Goal: Task Accomplishment & Management: Complete application form

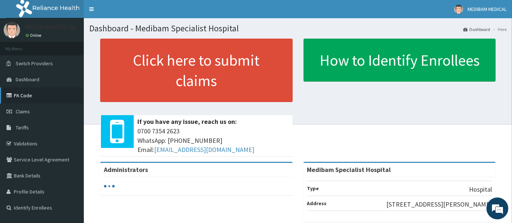
click at [27, 96] on link "PA Code" at bounding box center [42, 96] width 84 height 16
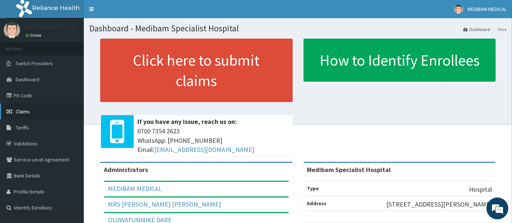
click at [28, 110] on span "Claims" at bounding box center [23, 111] width 14 height 7
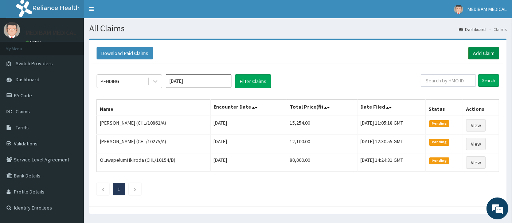
click at [480, 53] on link "Add Claim" at bounding box center [484, 53] width 31 height 12
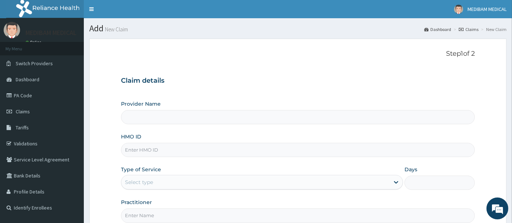
type input "Medibam Specialist Hospital"
click at [164, 149] on input "HMO ID" at bounding box center [298, 150] width 355 height 14
click at [23, 113] on span "Claims" at bounding box center [23, 111] width 14 height 7
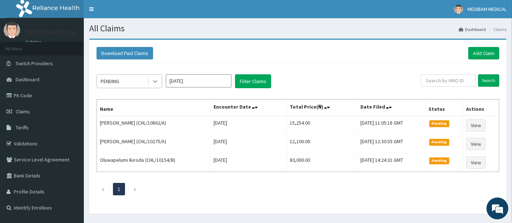
click at [154, 81] on icon at bounding box center [155, 82] width 4 height 3
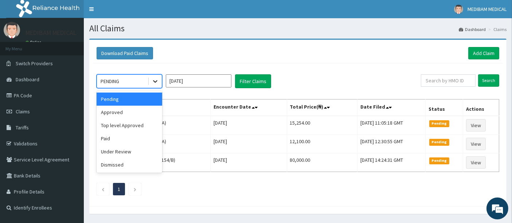
click at [157, 81] on icon at bounding box center [155, 81] width 7 height 7
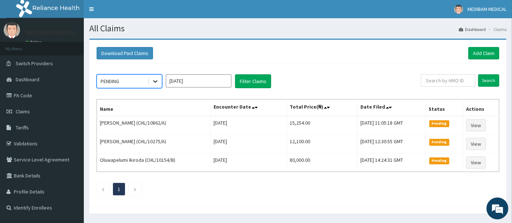
click at [156, 81] on icon at bounding box center [155, 82] width 4 height 3
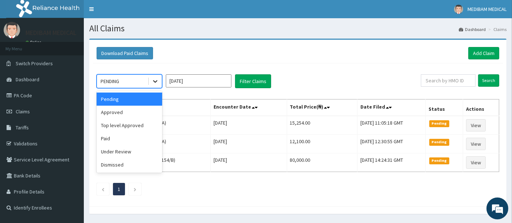
click at [156, 80] on icon at bounding box center [155, 81] width 7 height 7
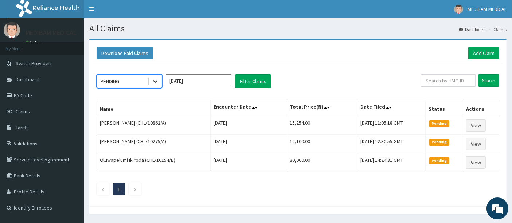
click at [156, 80] on icon at bounding box center [155, 81] width 7 height 7
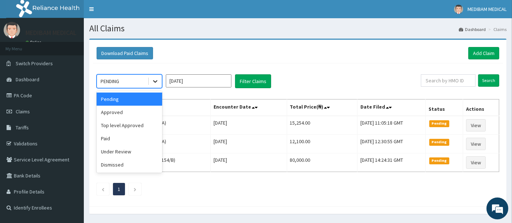
click at [152, 82] on icon at bounding box center [155, 81] width 7 height 7
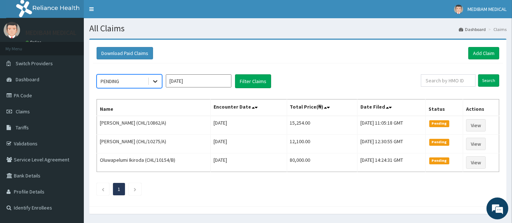
click at [152, 82] on icon at bounding box center [155, 81] width 7 height 7
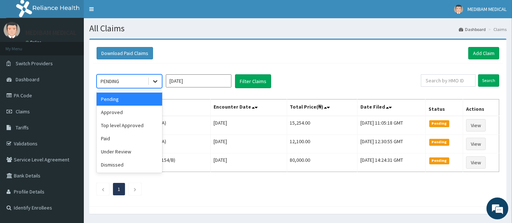
click at [152, 82] on icon at bounding box center [155, 81] width 7 height 7
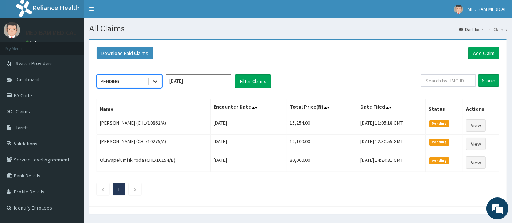
click at [152, 82] on icon at bounding box center [155, 81] width 7 height 7
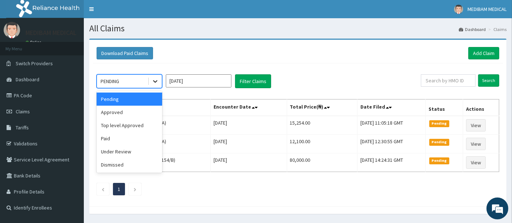
click at [152, 82] on icon at bounding box center [155, 81] width 7 height 7
click at [155, 81] on icon at bounding box center [155, 81] width 7 height 7
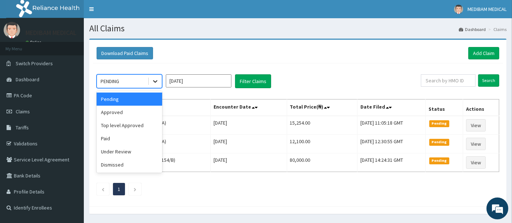
click at [155, 81] on icon at bounding box center [155, 81] width 7 height 7
click at [155, 80] on icon at bounding box center [155, 81] width 7 height 7
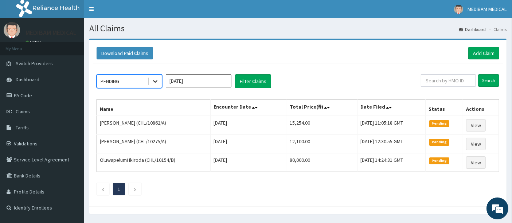
click at [155, 80] on icon at bounding box center [155, 81] width 7 height 7
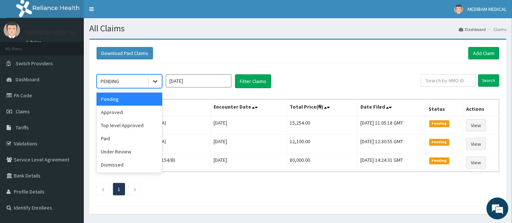
click at [155, 80] on icon at bounding box center [155, 81] width 7 height 7
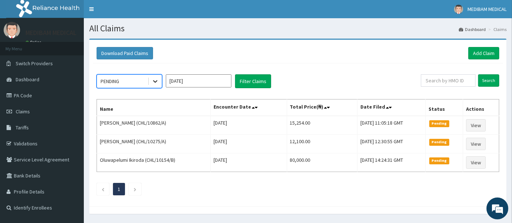
click at [155, 80] on icon at bounding box center [155, 81] width 7 height 7
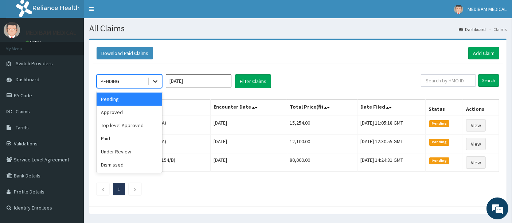
click at [155, 80] on icon at bounding box center [155, 81] width 7 height 7
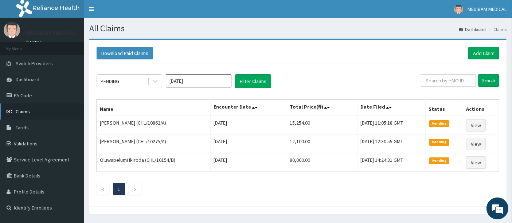
click at [20, 113] on span "Claims" at bounding box center [23, 111] width 14 height 7
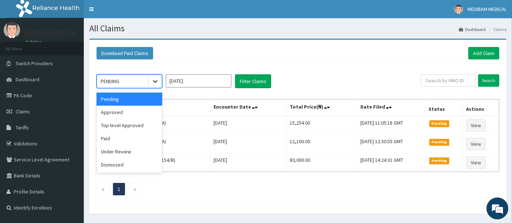
click at [152, 80] on icon at bounding box center [155, 81] width 7 height 7
click at [137, 115] on div "Approved" at bounding box center [130, 112] width 66 height 13
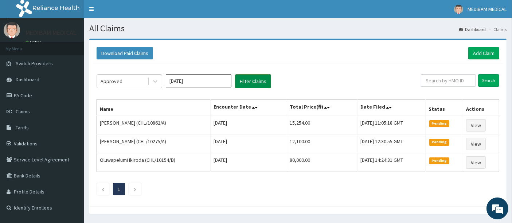
click at [245, 82] on button "Filter Claims" at bounding box center [253, 81] width 36 height 14
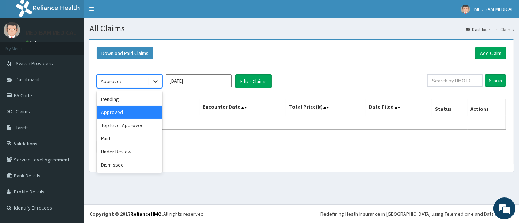
click at [158, 83] on icon at bounding box center [155, 81] width 7 height 7
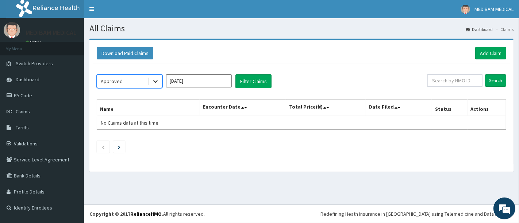
click at [158, 83] on icon at bounding box center [155, 81] width 7 height 7
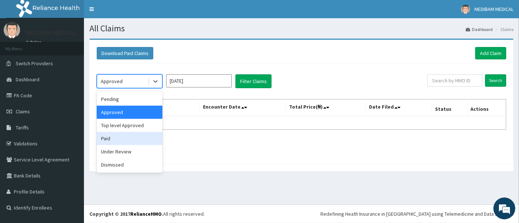
click at [134, 136] on div "Paid" at bounding box center [130, 138] width 66 height 13
click at [134, 136] on div "option Approved, selected. option Paid focused, 4 of 6. 6 results available. Us…" at bounding box center [301, 111] width 417 height 97
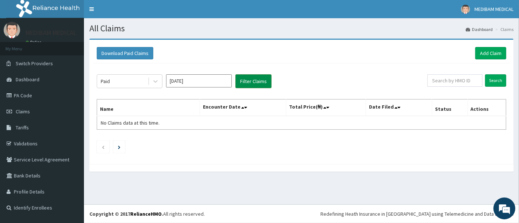
click at [242, 80] on button "Filter Claims" at bounding box center [253, 81] width 36 height 14
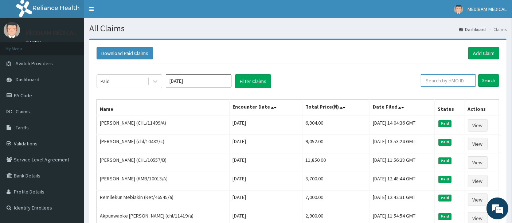
click at [441, 81] on input "text" at bounding box center [448, 80] width 55 height 12
type input "SBL/10339/A"
click at [489, 81] on input "Search" at bounding box center [489, 80] width 21 height 12
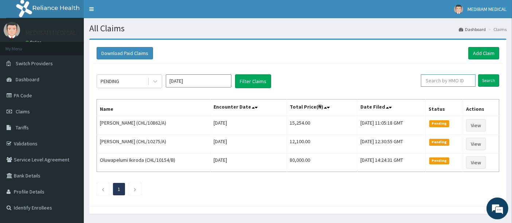
click at [433, 80] on input "text" at bounding box center [448, 80] width 55 height 12
type input "BSL/10339/A"
click at [493, 78] on input "Search" at bounding box center [489, 80] width 21 height 12
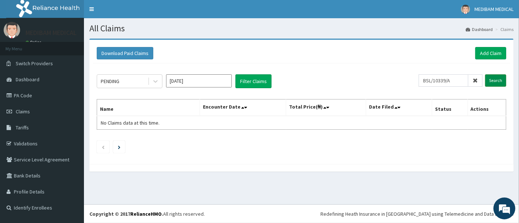
click at [495, 83] on input "Search" at bounding box center [495, 80] width 21 height 12
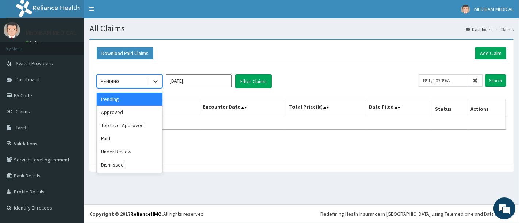
click at [154, 83] on icon at bounding box center [155, 81] width 7 height 7
click at [138, 126] on div "Top level Approved" at bounding box center [130, 125] width 66 height 13
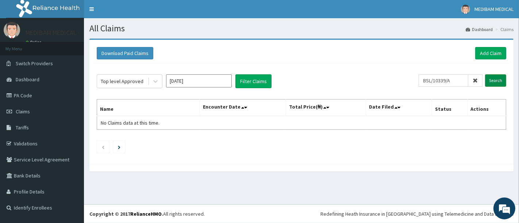
click at [494, 82] on input "Search" at bounding box center [495, 80] width 21 height 12
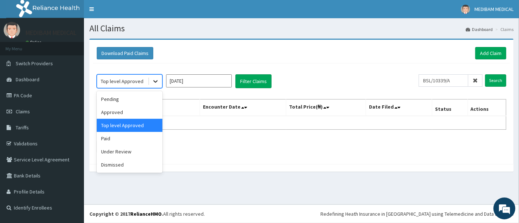
click at [155, 82] on icon at bounding box center [155, 82] width 4 height 3
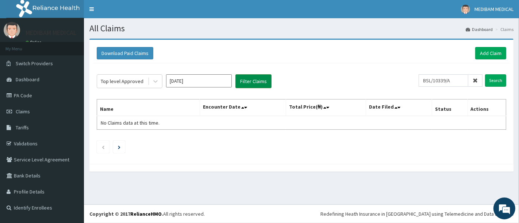
click at [240, 83] on button "Filter Claims" at bounding box center [253, 81] width 36 height 14
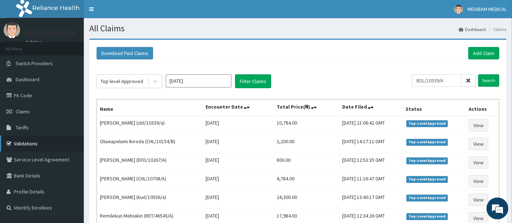
click at [37, 146] on link "Validations" at bounding box center [42, 144] width 84 height 16
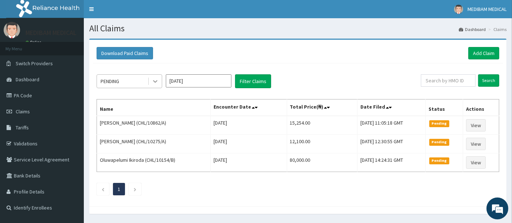
click at [155, 81] on icon at bounding box center [155, 81] width 7 height 7
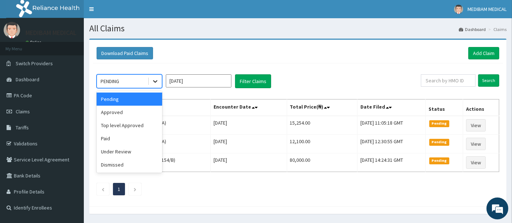
click at [155, 81] on icon at bounding box center [155, 81] width 7 height 7
click at [127, 128] on div "Top level Approved" at bounding box center [130, 125] width 66 height 13
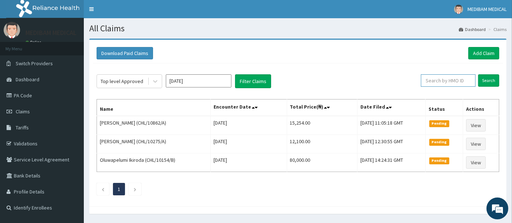
click at [449, 82] on input "text" at bounding box center [448, 80] width 55 height 12
type input "DFD/10267/A"
click at [489, 81] on input "Search" at bounding box center [489, 80] width 21 height 12
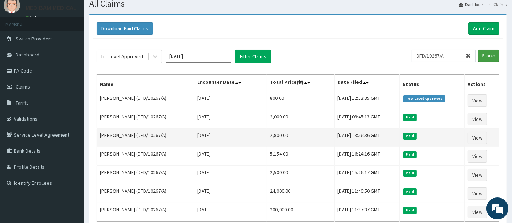
scroll to position [40, 0]
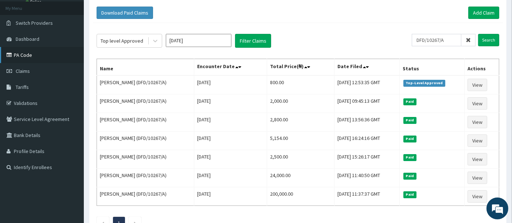
click at [26, 55] on link "PA Code" at bounding box center [42, 55] width 84 height 16
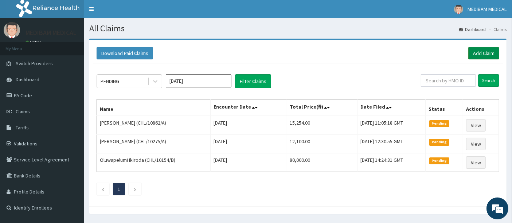
click at [487, 51] on link "Add Claim" at bounding box center [484, 53] width 31 height 12
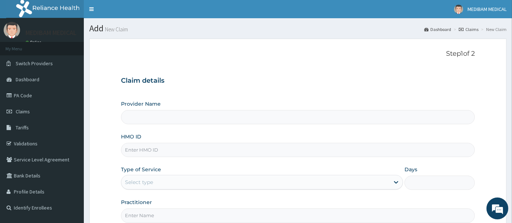
click at [152, 151] on input "HMO ID" at bounding box center [298, 150] width 355 height 14
type input "Medibam Specialist Hospital"
click at [152, 151] on input "HMO ID" at bounding box center [298, 150] width 355 height 14
paste input "dfd/10267/a"
type input "DFD/10267/A"
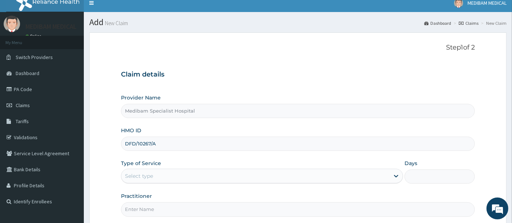
scroll to position [75, 0]
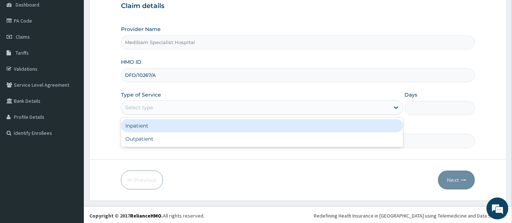
click at [268, 104] on div "Select type" at bounding box center [255, 108] width 268 height 12
click at [262, 108] on div "Select type" at bounding box center [255, 108] width 268 height 12
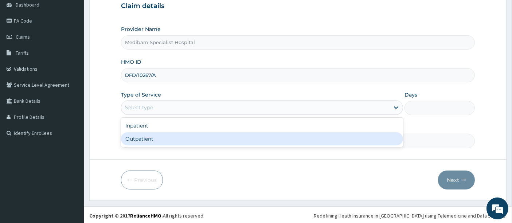
click at [249, 138] on div "Outpatient" at bounding box center [262, 138] width 282 height 13
click at [249, 138] on input "Practitioner" at bounding box center [298, 141] width 355 height 14
type input "1"
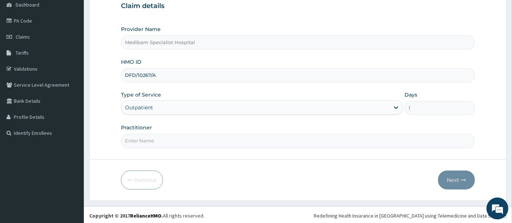
click at [241, 140] on input "Practitioner" at bounding box center [298, 141] width 355 height 14
type input "DR BANKOLE"
click at [453, 182] on button "Next" at bounding box center [456, 180] width 37 height 19
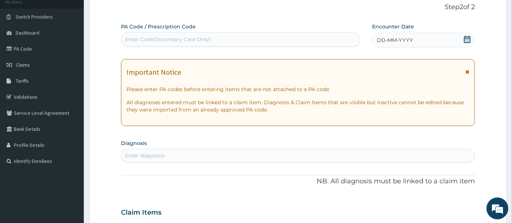
scroll to position [34, 0]
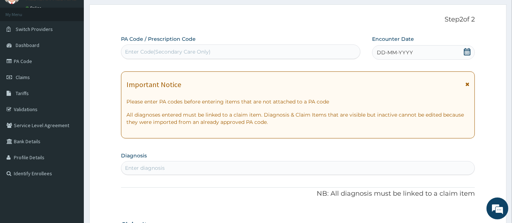
click at [409, 52] on span "DD-MM-YYYY" at bounding box center [395, 52] width 36 height 7
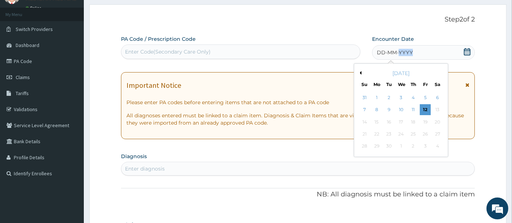
click at [360, 72] on button "Previous Month" at bounding box center [360, 73] width 4 height 4
click at [443, 72] on button "Next Month" at bounding box center [443, 73] width 4 height 4
click at [361, 71] on button "Previous Month" at bounding box center [360, 73] width 4 height 4
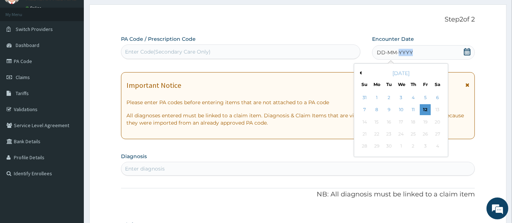
click at [361, 71] on button "Previous Month" at bounding box center [360, 73] width 4 height 4
click at [442, 72] on button "Next Month" at bounding box center [443, 73] width 4 height 4
click at [362, 71] on div "September 2025" at bounding box center [401, 73] width 88 height 7
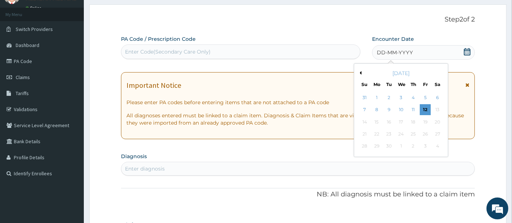
click at [361, 73] on button "Previous Month" at bounding box center [360, 73] width 4 height 4
click at [440, 71] on div "July 2025" at bounding box center [401, 73] width 88 height 7
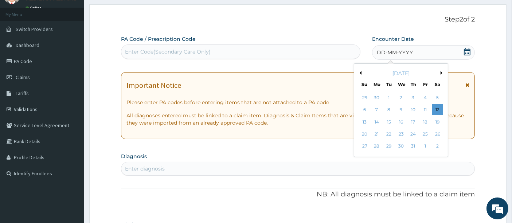
click at [440, 71] on div "July 2025" at bounding box center [401, 73] width 88 height 7
click at [441, 70] on div "July 2025" at bounding box center [401, 73] width 88 height 7
click at [441, 72] on div "July 2025" at bounding box center [401, 73] width 88 height 7
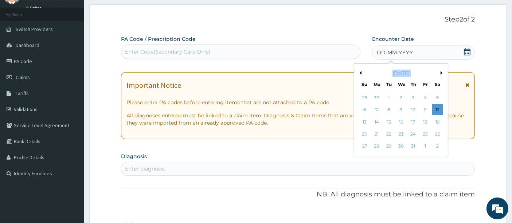
click at [441, 72] on div "July 2025" at bounding box center [401, 73] width 88 height 7
click at [360, 72] on button "Previous Month" at bounding box center [360, 73] width 4 height 4
click at [441, 70] on div "May 2025" at bounding box center [401, 73] width 88 height 7
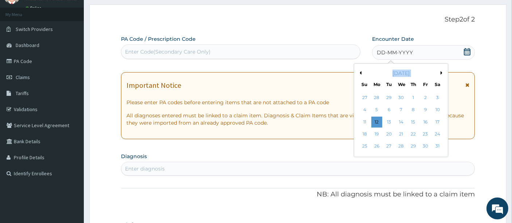
click at [441, 70] on div "May 2025" at bounding box center [401, 73] width 88 height 7
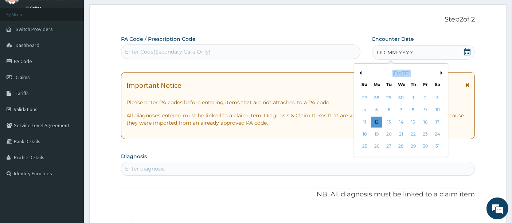
click at [442, 73] on button "Next Month" at bounding box center [443, 73] width 4 height 4
click at [442, 74] on button "Next Month" at bounding box center [443, 73] width 4 height 4
click at [441, 73] on button "Next Month" at bounding box center [443, 73] width 4 height 4
click at [364, 158] on div "31" at bounding box center [365, 158] width 11 height 11
click at [364, 158] on section "Diagnosis Enter diagnosis" at bounding box center [298, 163] width 355 height 25
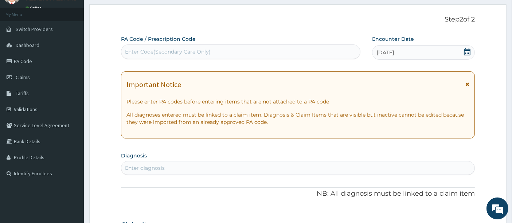
click at [197, 51] on div "Enter Code(Secondary Care Only)" at bounding box center [168, 51] width 86 height 7
type input "PA/F847A5"
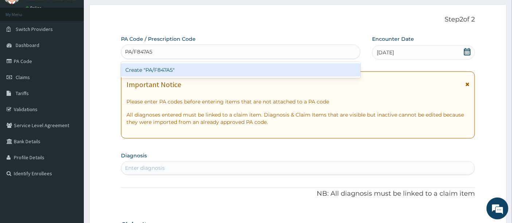
click at [164, 67] on div "Create "PA/F847A5"" at bounding box center [241, 69] width 240 height 13
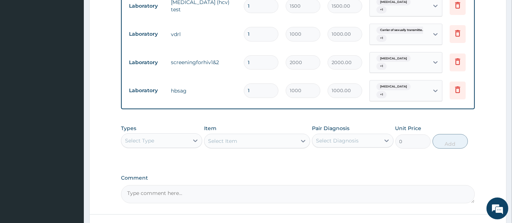
scroll to position [317, 0]
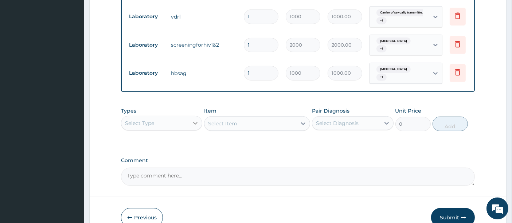
click at [192, 127] on icon at bounding box center [195, 123] width 7 height 7
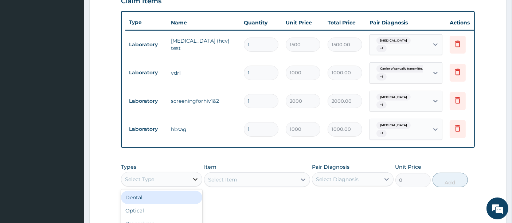
scroll to position [276, 0]
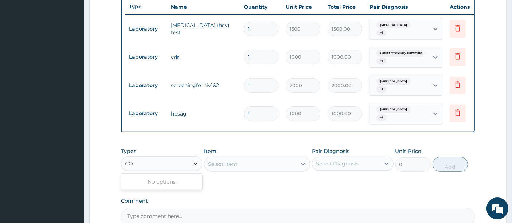
type input "C"
type input "PRO"
drag, startPoint x: 153, startPoint y: 182, endPoint x: 172, endPoint y: 183, distance: 19.0
click at [154, 182] on div "Procedures" at bounding box center [161, 181] width 81 height 13
click at [258, 167] on div "Select Item" at bounding box center [257, 164] width 106 height 15
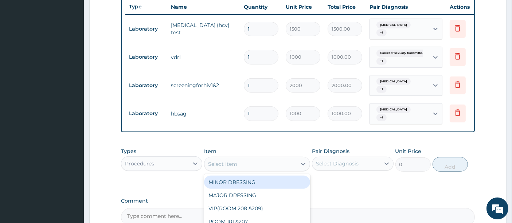
click at [300, 168] on icon at bounding box center [303, 163] width 7 height 7
type input "CON"
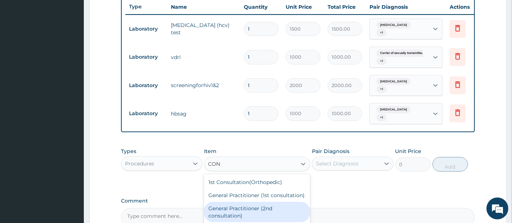
scroll to position [40, 0]
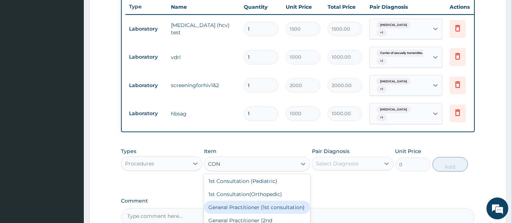
click at [259, 212] on div "General Practitioner (1st consultation)" at bounding box center [257, 207] width 106 height 13
click at [259, 212] on textarea "Comment" at bounding box center [298, 217] width 355 height 18
type input "1500"
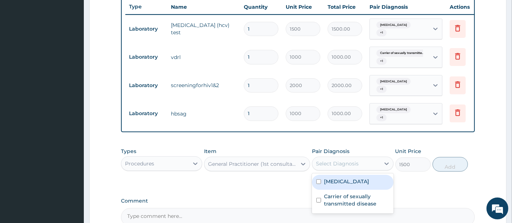
click at [331, 167] on div "Select Diagnosis" at bounding box center [337, 163] width 43 height 7
click at [333, 185] on label "Gonococcal urethritis" at bounding box center [346, 181] width 45 height 7
checkbox input "true"
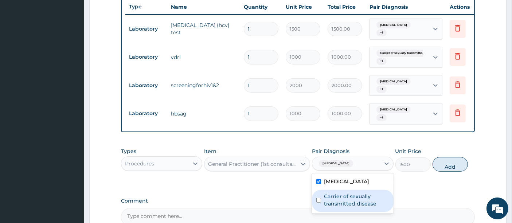
click at [333, 202] on label "Carrier of sexually transmitted disease" at bounding box center [356, 200] width 65 height 15
click at [354, 206] on label "Carrier of sexually transmitted disease" at bounding box center [356, 200] width 65 height 15
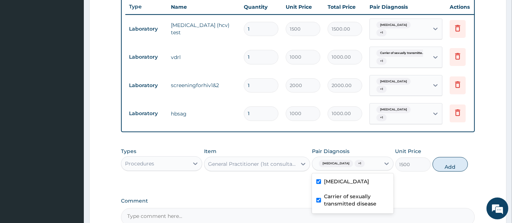
checkbox input "true"
click at [457, 168] on button "Add" at bounding box center [450, 164] width 35 height 15
type input "0"
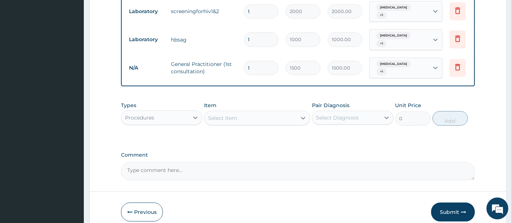
scroll to position [357, 0]
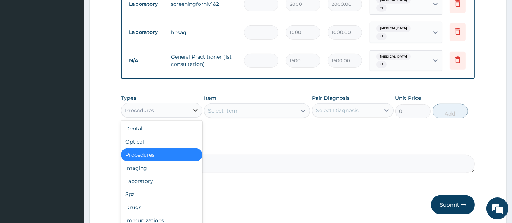
click at [194, 113] on icon at bounding box center [195, 110] width 7 height 7
click at [139, 211] on div "Drugs" at bounding box center [161, 207] width 81 height 13
click at [139, 211] on button "Previous" at bounding box center [142, 204] width 42 height 19
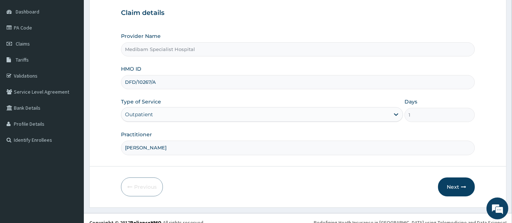
scroll to position [75, 0]
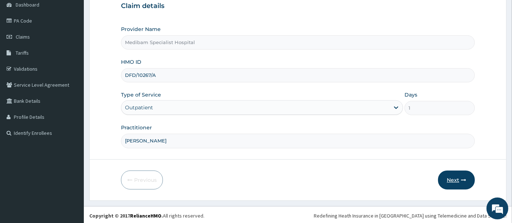
click at [453, 180] on button "Next" at bounding box center [456, 180] width 37 height 19
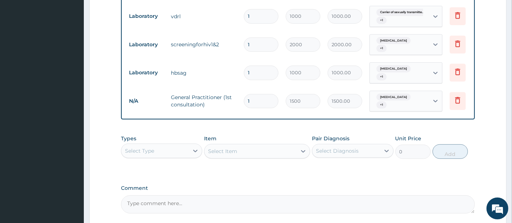
scroll to position [318, 0]
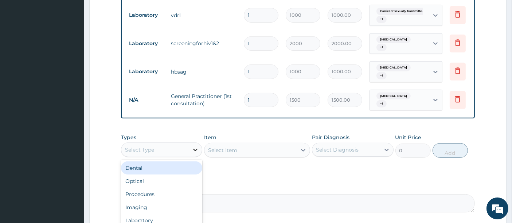
click at [197, 151] on icon at bounding box center [195, 150] width 4 height 3
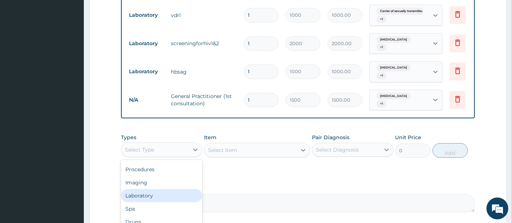
scroll to position [0, 0]
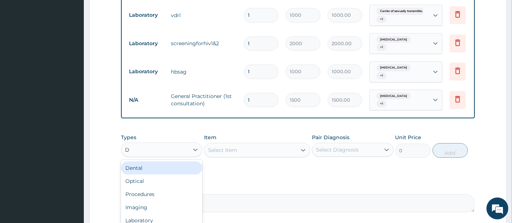
type input "DR"
click at [190, 173] on div "Drugs" at bounding box center [161, 168] width 81 height 13
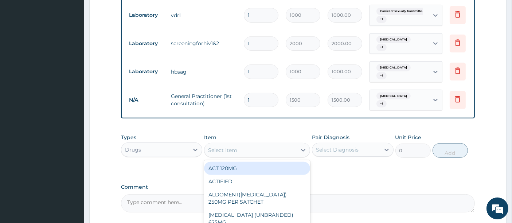
click at [269, 156] on div "Select Item" at bounding box center [251, 150] width 92 height 12
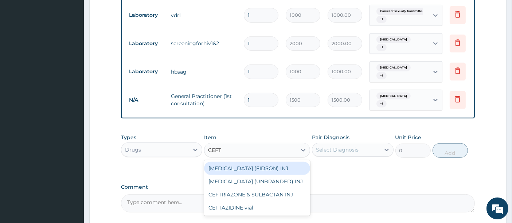
type input "CEFTR"
click at [271, 173] on div "CEFTRIAXONE (FIDSON) INJ" at bounding box center [257, 168] width 106 height 13
type input "2100"
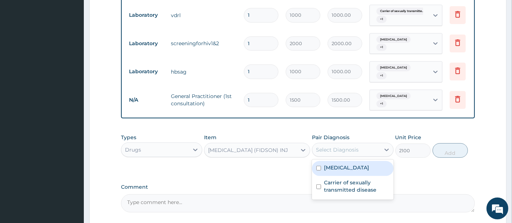
click at [333, 154] on div "Select Diagnosis" at bounding box center [337, 149] width 43 height 7
click at [333, 171] on label "Gonococcal urethritis" at bounding box center [346, 167] width 45 height 7
checkbox input "true"
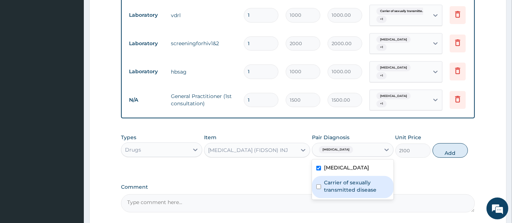
click at [336, 193] on label "Carrier of sexually transmitted disease" at bounding box center [356, 186] width 65 height 15
checkbox input "true"
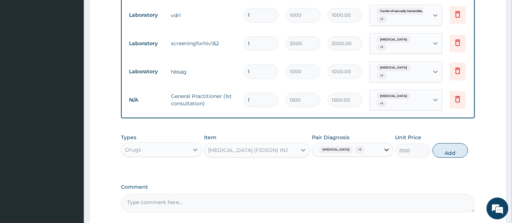
click at [384, 153] on icon at bounding box center [386, 149] width 7 height 7
click at [450, 157] on button "Add" at bounding box center [450, 150] width 35 height 15
type input "0"
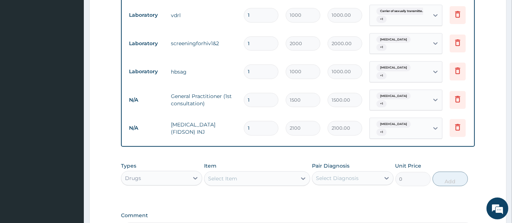
type input "0.00"
type input "5"
type input "10500.00"
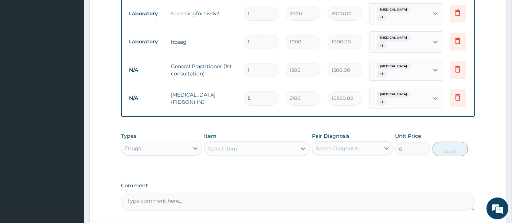
scroll to position [359, 0]
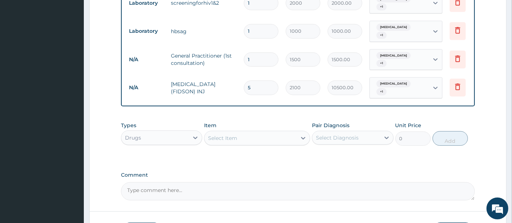
type input "5"
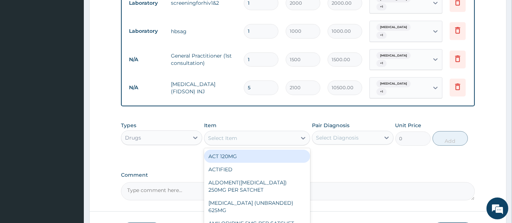
click at [283, 142] on div "Select Item" at bounding box center [251, 138] width 92 height 12
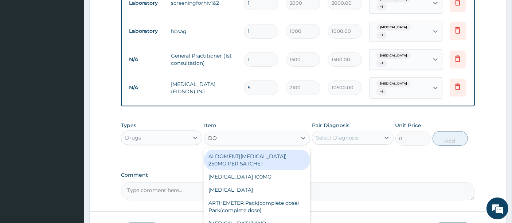
type input "DOX"
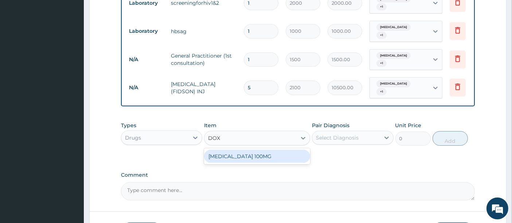
click at [269, 159] on div "DOXYCYCLINE 100MG" at bounding box center [257, 156] width 106 height 13
type input "700"
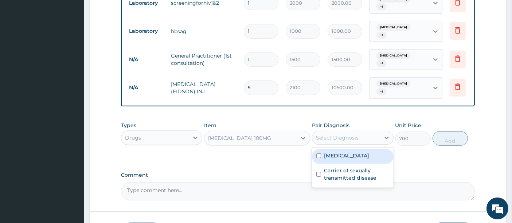
click at [372, 141] on div "Select Diagnosis" at bounding box center [346, 138] width 67 height 12
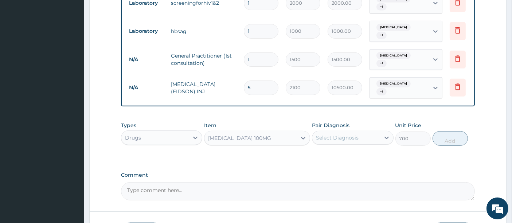
click at [373, 144] on div "Select Diagnosis" at bounding box center [346, 138] width 67 height 12
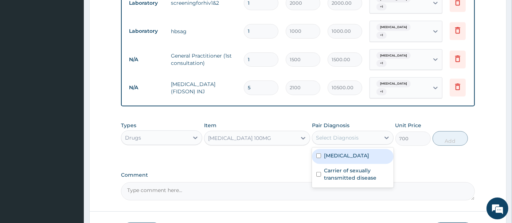
click at [372, 164] on div "Gonococcal urethritis" at bounding box center [352, 156] width 81 height 15
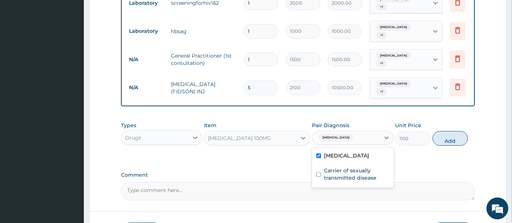
click at [372, 164] on div "Gonococcal urethritis" at bounding box center [352, 156] width 81 height 15
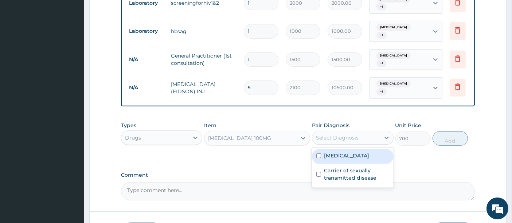
click at [368, 159] on label "Gonococcal urethritis" at bounding box center [346, 155] width 45 height 7
click at [369, 159] on label "Gonococcal urethritis" at bounding box center [346, 155] width 45 height 7
click at [369, 157] on label "Gonococcal urethritis" at bounding box center [346, 155] width 45 height 7
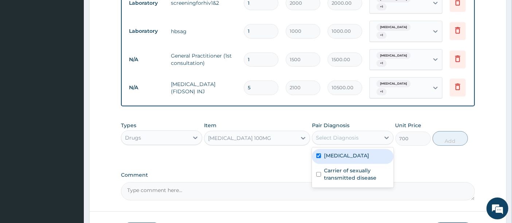
checkbox input "true"
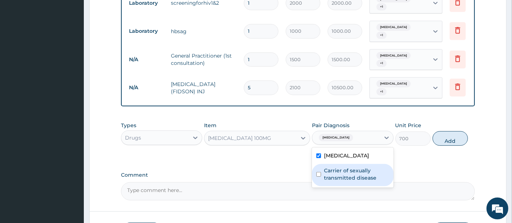
click at [367, 181] on label "Carrier of sexually transmitted disease" at bounding box center [356, 174] width 65 height 15
click at [369, 181] on label "Carrier of sexually transmitted disease" at bounding box center [356, 174] width 65 height 15
checkbox input "true"
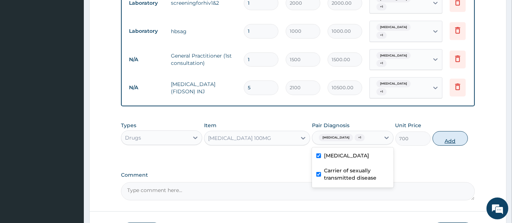
click at [442, 143] on button "Add" at bounding box center [450, 138] width 35 height 15
type input "0"
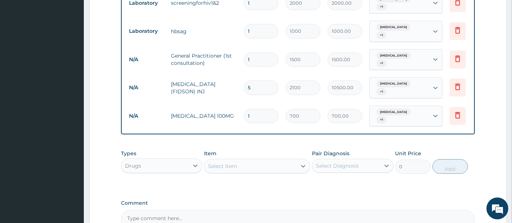
click at [255, 114] on input "1" at bounding box center [261, 116] width 35 height 14
type input "0.00"
type input "7"
type input "4900.00"
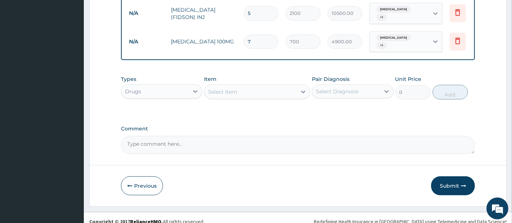
scroll to position [443, 0]
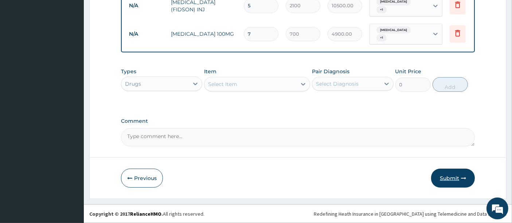
type input "7"
click at [449, 177] on button "Submit" at bounding box center [453, 178] width 44 height 19
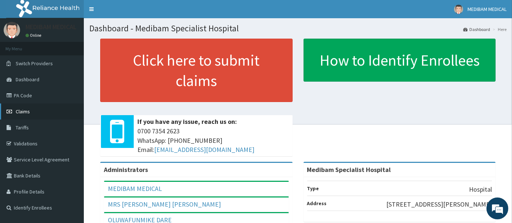
click at [21, 112] on span "Claims" at bounding box center [23, 111] width 14 height 7
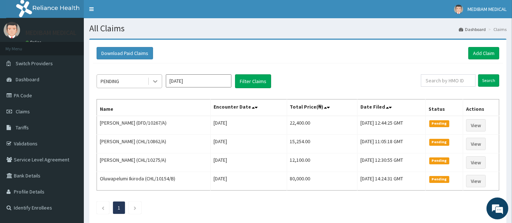
click at [155, 83] on icon at bounding box center [155, 81] width 7 height 7
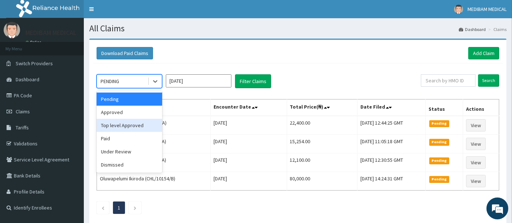
click at [127, 125] on div "Top level Approved" at bounding box center [130, 125] width 66 height 13
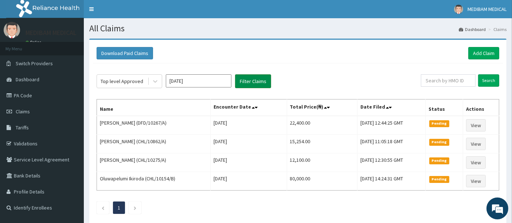
click at [262, 81] on button "Filter Claims" at bounding box center [253, 81] width 36 height 14
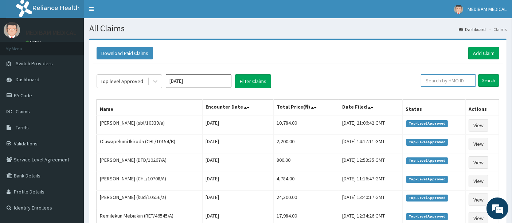
click at [449, 83] on input "text" at bounding box center [448, 80] width 55 height 12
type input "CHL/10866/B"
click at [487, 80] on input "Search" at bounding box center [489, 80] width 21 height 12
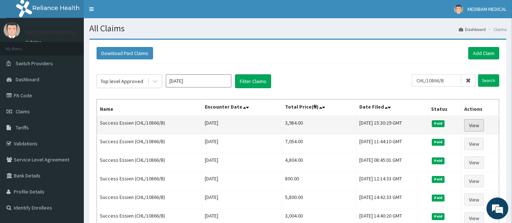
click at [477, 125] on link "View" at bounding box center [475, 125] width 20 height 12
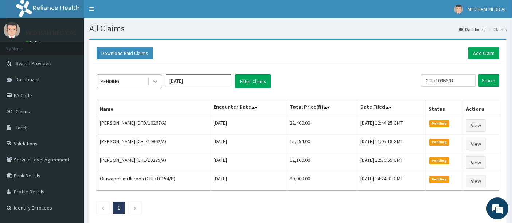
click at [160, 82] on div at bounding box center [155, 81] width 13 height 13
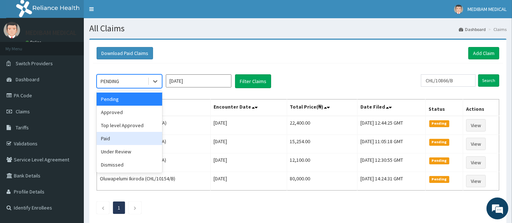
click at [139, 136] on div "Paid" at bounding box center [130, 138] width 66 height 13
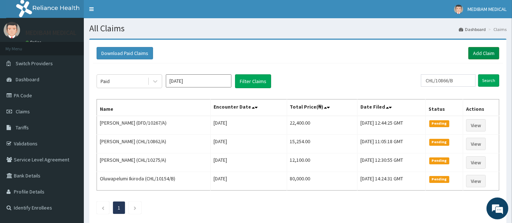
click at [487, 52] on link "Add Claim" at bounding box center [484, 53] width 31 height 12
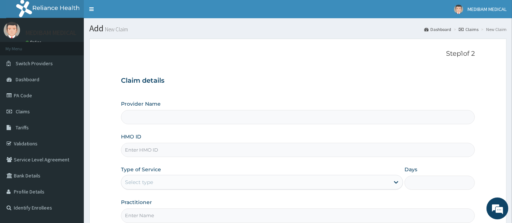
type input "Medibam Specialist Hospital"
click at [28, 143] on link "Validations" at bounding box center [42, 144] width 84 height 16
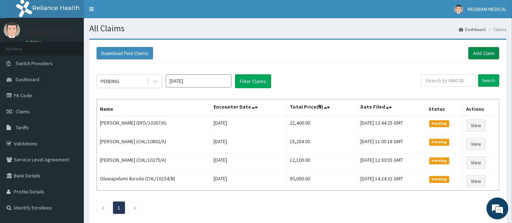
click at [487, 54] on link "Add Claim" at bounding box center [484, 53] width 31 height 12
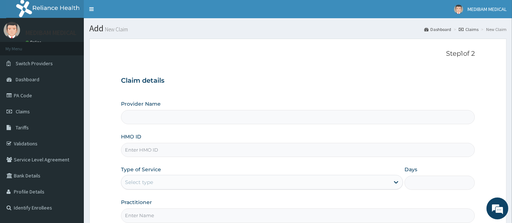
type input "Medibam Specialist Hospital"
click at [178, 150] on input "HMO ID" at bounding box center [298, 150] width 355 height 14
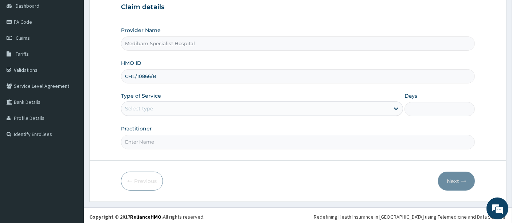
scroll to position [75, 0]
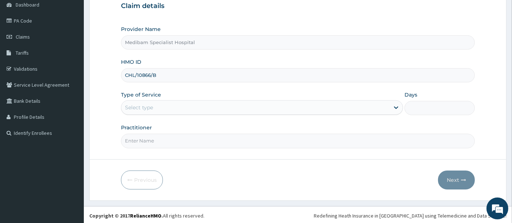
type input "CHL/10866/B"
click at [308, 109] on div "Select type" at bounding box center [255, 108] width 268 height 12
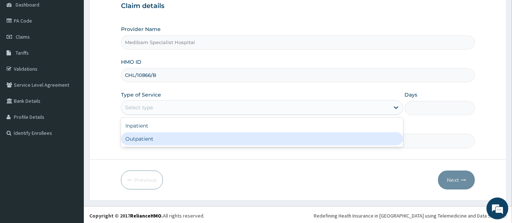
click at [299, 133] on div "Outpatient" at bounding box center [262, 138] width 282 height 13
type input "1"
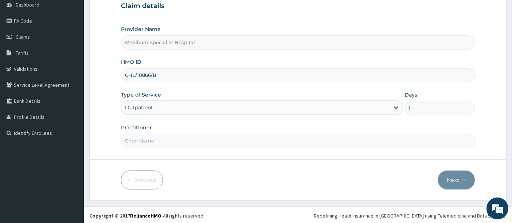
click at [302, 134] on input "Practitioner" at bounding box center [298, 141] width 355 height 14
type input "DR GLORY"
click at [448, 176] on button "Next" at bounding box center [456, 180] width 37 height 19
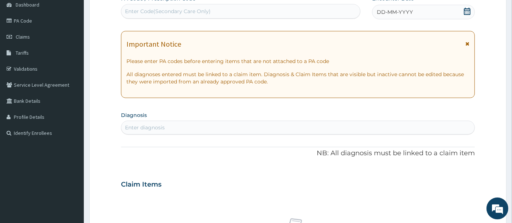
click at [415, 13] on div "DD-MM-YYYY" at bounding box center [423, 12] width 103 height 15
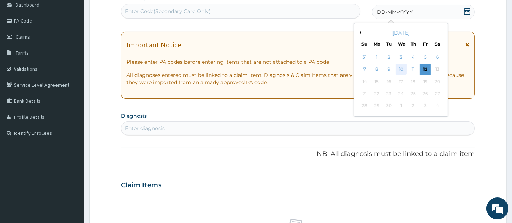
click at [400, 68] on div "10" at bounding box center [401, 69] width 11 height 11
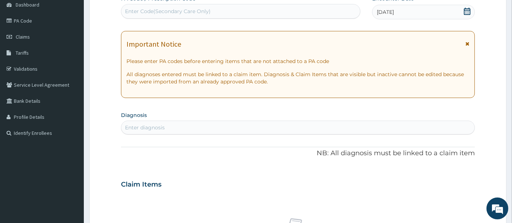
click at [163, 124] on div "Enter diagnosis" at bounding box center [145, 127] width 40 height 7
type input "A"
type input "RHINIT"
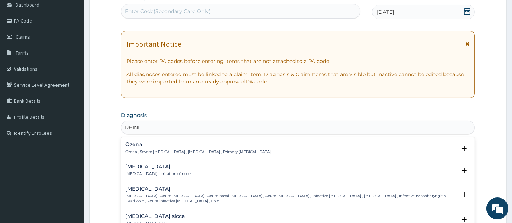
click at [131, 166] on h4 "[MEDICAL_DATA]" at bounding box center [157, 166] width 65 height 5
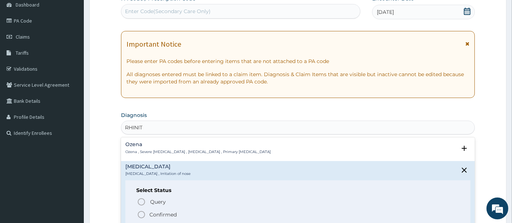
click at [143, 216] on icon "status option filled" at bounding box center [141, 214] width 9 height 9
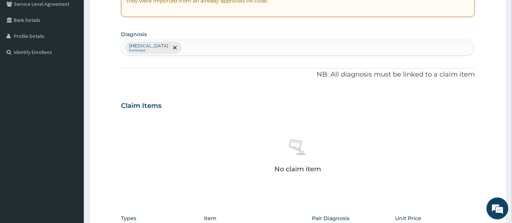
scroll to position [156, 0]
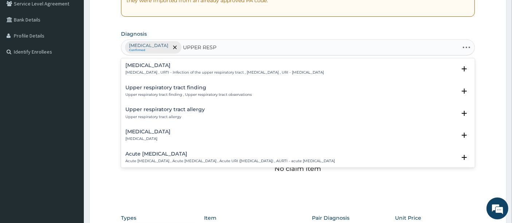
type input "UPPER RESPI"
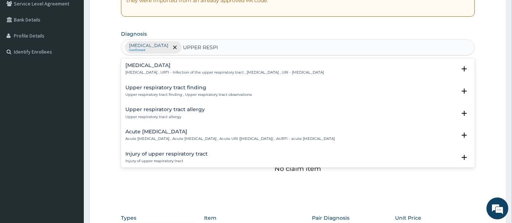
click at [143, 70] on p "[MEDICAL_DATA] , URTI - Infection of the upper respiratory tract , [MEDICAL_DAT…" at bounding box center [224, 72] width 199 height 5
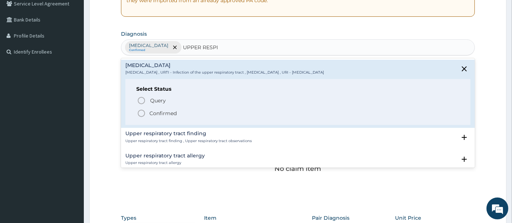
click at [144, 112] on circle "status option filled" at bounding box center [141, 113] width 7 height 7
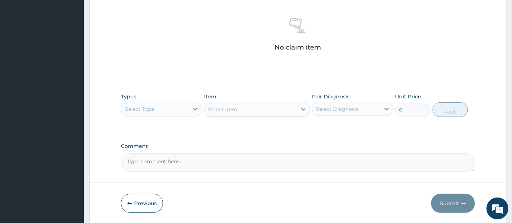
scroll to position [301, 0]
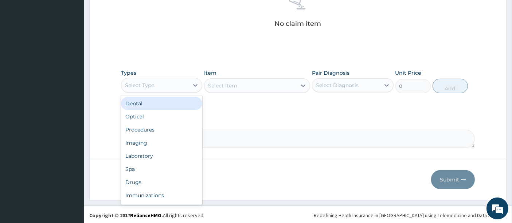
click at [170, 84] on div "Select Type" at bounding box center [154, 86] width 67 height 12
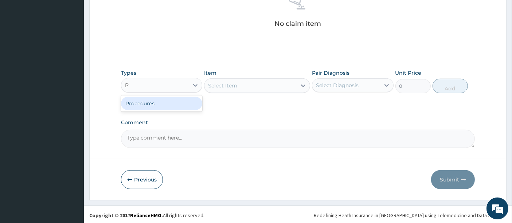
type input "PR"
click at [178, 101] on div "Procedures" at bounding box center [161, 103] width 81 height 13
click at [301, 87] on div "Select Item" at bounding box center [257, 85] width 106 height 15
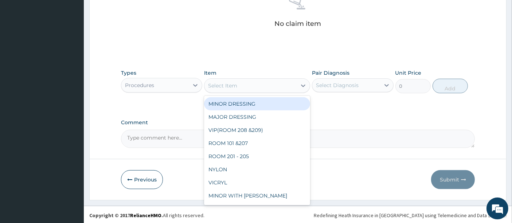
click at [301, 87] on icon at bounding box center [303, 85] width 7 height 7
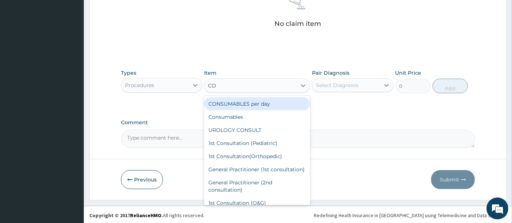
type input "CON"
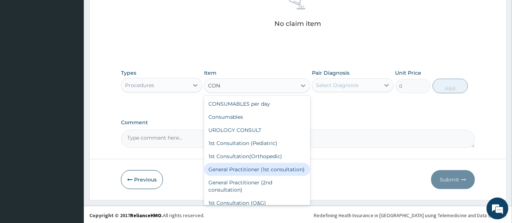
click at [239, 171] on div "General Practitioner (1st consultation)" at bounding box center [257, 169] width 106 height 13
type input "1500"
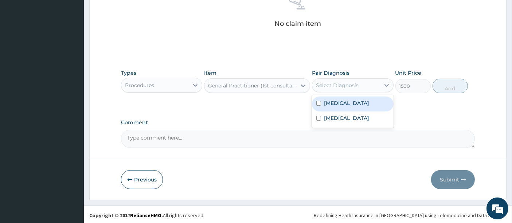
click at [346, 82] on div "Select Diagnosis" at bounding box center [337, 85] width 43 height 7
click at [341, 104] on label "Rhinitis" at bounding box center [346, 103] width 45 height 7
checkbox input "true"
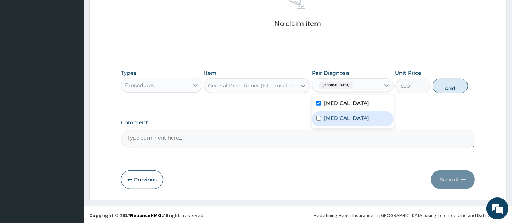
click at [337, 120] on label "Upper respiratory infection" at bounding box center [346, 118] width 45 height 7
checkbox input "true"
drag, startPoint x: 446, startPoint y: 88, endPoint x: 431, endPoint y: 88, distance: 14.6
click at [445, 88] on button "Add" at bounding box center [450, 86] width 35 height 15
type input "0"
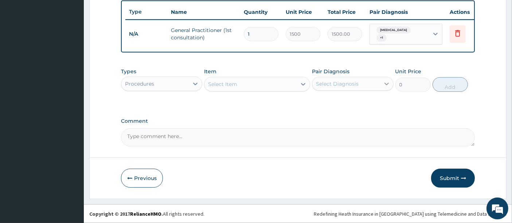
scroll to position [272, 0]
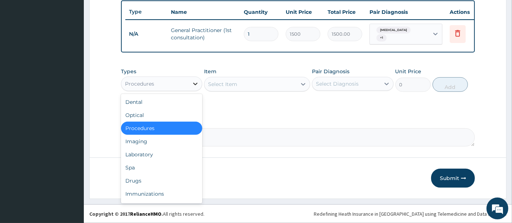
click at [196, 86] on icon at bounding box center [195, 83] width 7 height 7
click at [135, 179] on div "Drugs" at bounding box center [161, 180] width 81 height 13
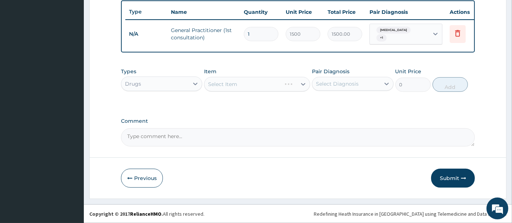
click at [263, 83] on div "Select Item" at bounding box center [257, 84] width 106 height 15
click at [263, 84] on div "Select Item" at bounding box center [257, 84] width 106 height 15
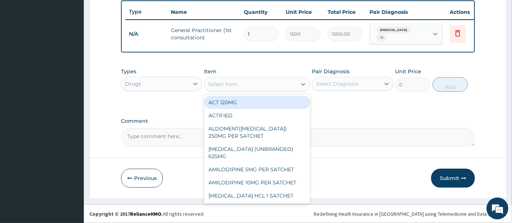
click at [268, 88] on div "Select Item" at bounding box center [251, 84] width 92 height 12
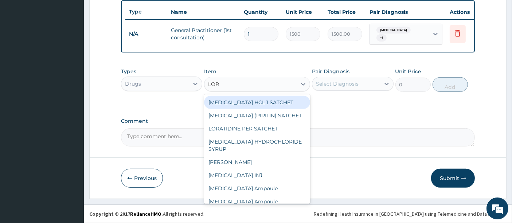
type input "LORA"
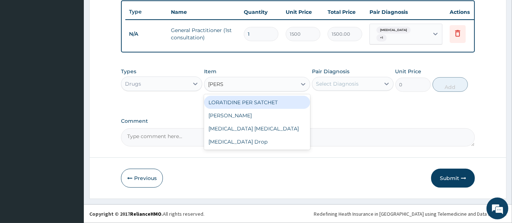
click at [249, 101] on div "LORATIDINE PER SATCHET" at bounding box center [257, 102] width 106 height 13
type input "500"
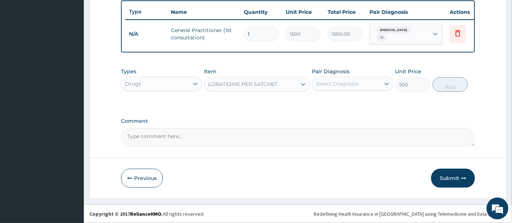
click at [326, 87] on div "Select Diagnosis" at bounding box center [337, 83] width 43 height 7
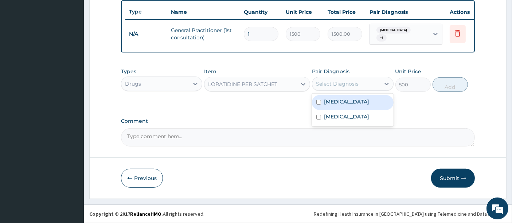
drag, startPoint x: 321, startPoint y: 103, endPoint x: 322, endPoint y: 109, distance: 6.6
click at [321, 104] on div "Rhinitis" at bounding box center [352, 102] width 81 height 15
checkbox input "true"
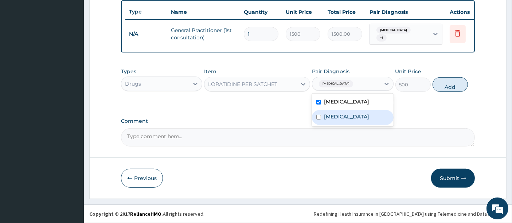
drag, startPoint x: 322, startPoint y: 119, endPoint x: 335, endPoint y: 112, distance: 15.0
click at [323, 119] on div "Upper respiratory infection" at bounding box center [352, 117] width 81 height 15
checkbox input "true"
click at [450, 84] on button "Add" at bounding box center [450, 84] width 35 height 15
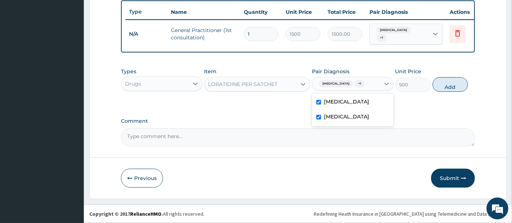
type input "0"
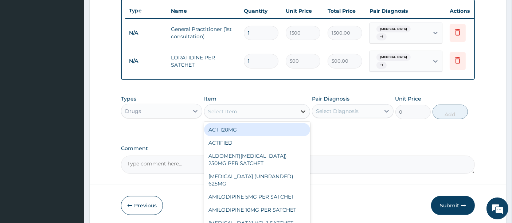
click at [301, 110] on icon at bounding box center [303, 111] width 7 height 7
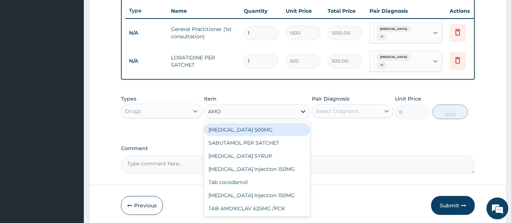
type input "AMOX"
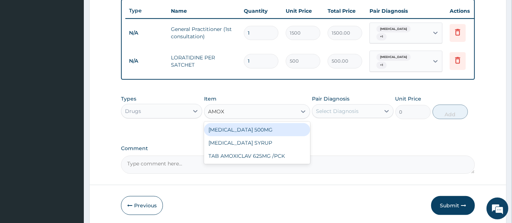
click at [258, 130] on div "AMOXYCILLIN 500MG" at bounding box center [257, 129] width 106 height 13
type input "700"
click at [258, 130] on div "Types Drugs Item option LORATIDINE PER SATCHET, selected. option AMOXYCILLIN 50…" at bounding box center [298, 113] width 355 height 42
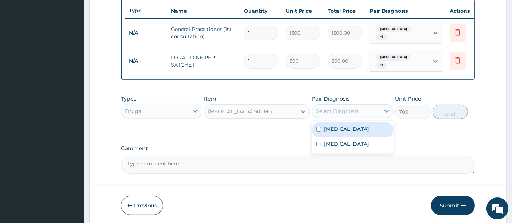
click at [326, 109] on div "Select Diagnosis" at bounding box center [337, 111] width 43 height 7
click at [332, 129] on label "Rhinitis" at bounding box center [346, 128] width 45 height 7
checkbox input "true"
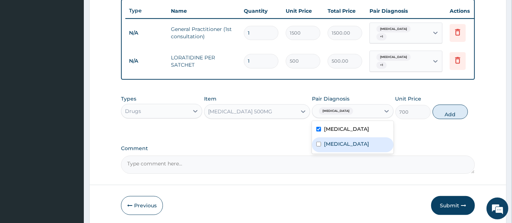
drag, startPoint x: 337, startPoint y: 145, endPoint x: 358, endPoint y: 139, distance: 21.2
click at [338, 145] on label "Upper respiratory infection" at bounding box center [346, 143] width 45 height 7
checkbox input "true"
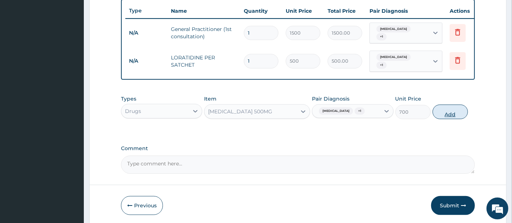
click at [441, 113] on button "Add" at bounding box center [450, 112] width 35 height 15
type input "0"
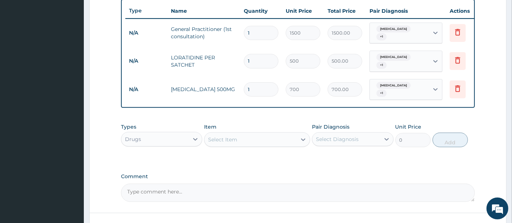
type input "0.00"
type input "2"
type input "1400.00"
type input "2"
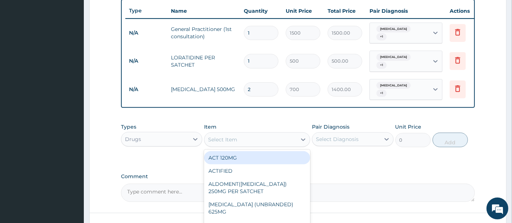
click at [267, 139] on div "Select Item" at bounding box center [251, 140] width 92 height 12
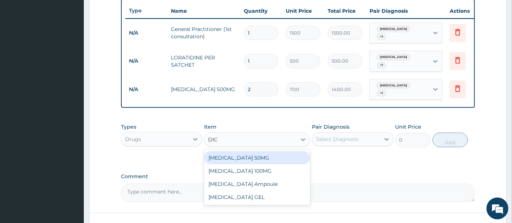
type input "DICL"
click at [245, 155] on div "DICLOFENAC 50MG" at bounding box center [257, 157] width 106 height 13
type input "700"
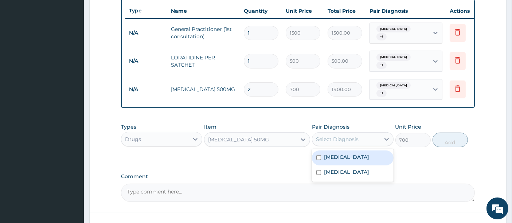
click at [345, 140] on div "Select Diagnosis" at bounding box center [346, 139] width 67 height 12
click at [342, 154] on label "Rhinitis" at bounding box center [346, 157] width 45 height 7
drag, startPoint x: 342, startPoint y: 154, endPoint x: 342, endPoint y: 164, distance: 11.0
click at [342, 154] on label "Rhinitis" at bounding box center [346, 157] width 45 height 7
checkbox input "false"
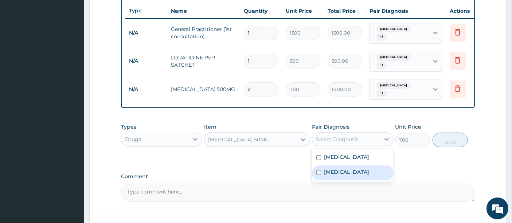
drag, startPoint x: 341, startPoint y: 166, endPoint x: 359, endPoint y: 164, distance: 18.0
click at [343, 169] on label "Upper respiratory infection" at bounding box center [346, 172] width 45 height 7
checkbox input "true"
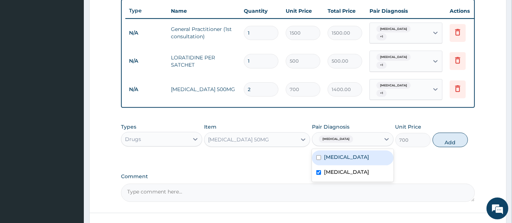
click at [355, 153] on div "Rhinitis" at bounding box center [352, 158] width 81 height 15
checkbox input "true"
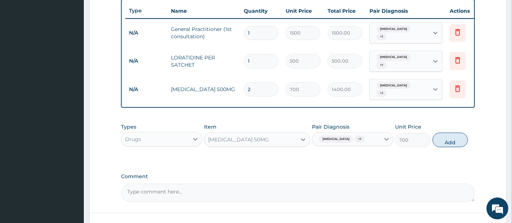
drag, startPoint x: 445, startPoint y: 143, endPoint x: 441, endPoint y: 143, distance: 4.0
click at [445, 142] on button "Add" at bounding box center [450, 140] width 35 height 15
type input "0"
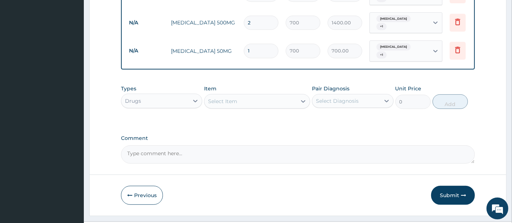
scroll to position [351, 0]
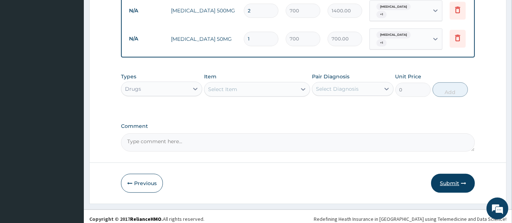
click at [454, 182] on button "Submit" at bounding box center [453, 183] width 44 height 19
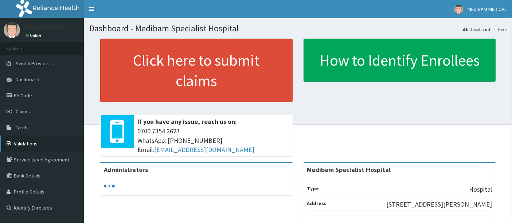
click at [22, 143] on link "Validations" at bounding box center [42, 144] width 84 height 16
